Goal: Find specific page/section: Find specific page/section

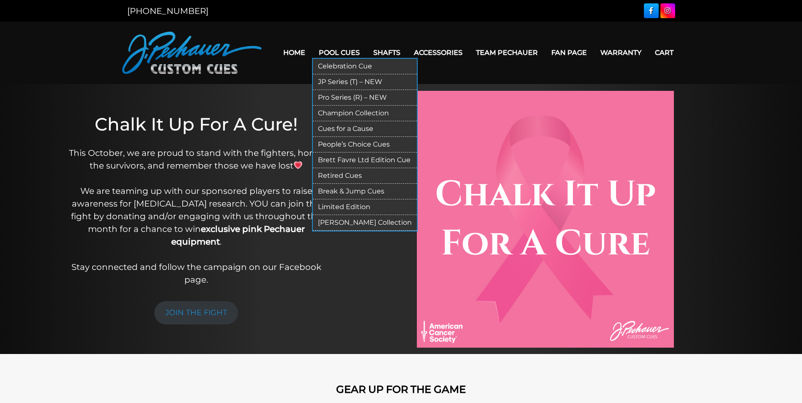
click at [336, 178] on link "Retired Cues" at bounding box center [365, 176] width 104 height 16
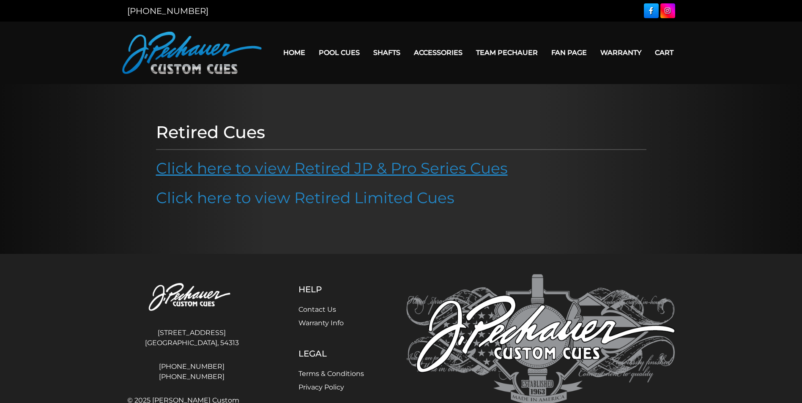
click at [333, 168] on link "Click here to view Retired JP & Pro Series Cues" at bounding box center [332, 168] width 352 height 19
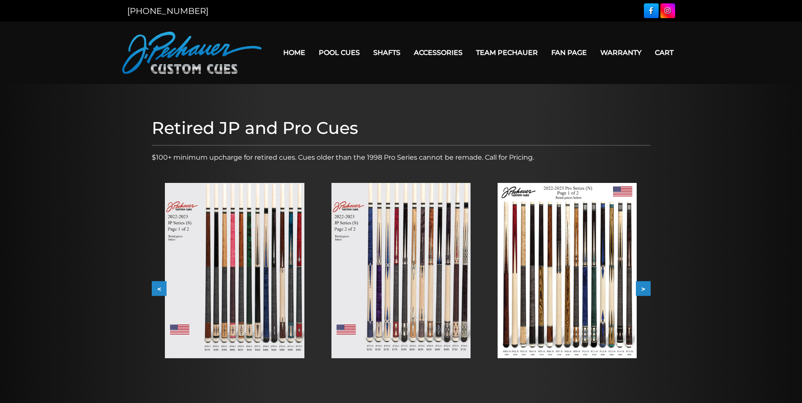
click at [219, 277] on img at bounding box center [234, 270] width 139 height 175
